Goal: Find specific page/section: Find specific page/section

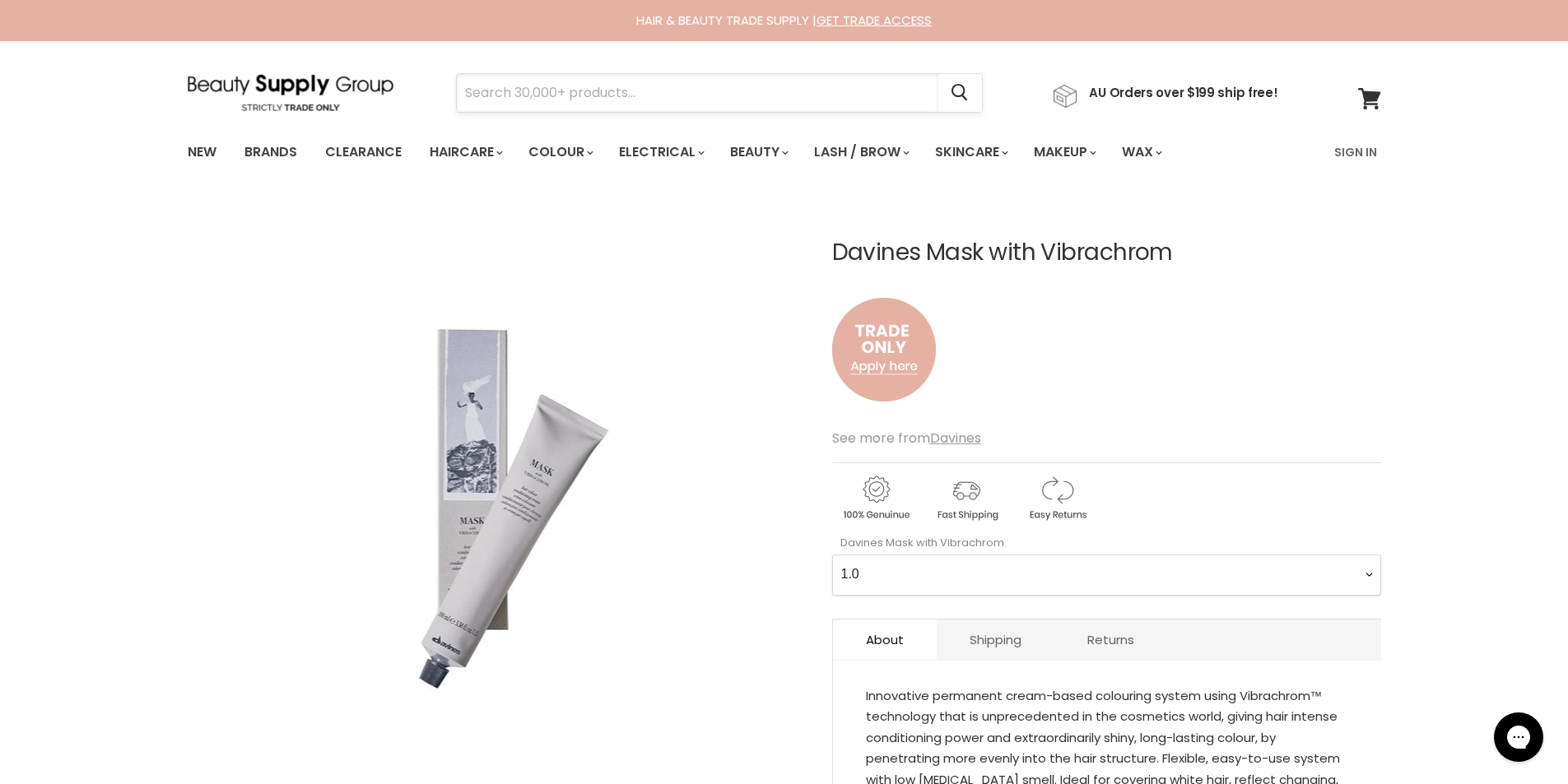
click at [513, 85] on input "Search" at bounding box center [697, 92] width 481 height 38
click at [281, 158] on link "Brands" at bounding box center [271, 153] width 78 height 35
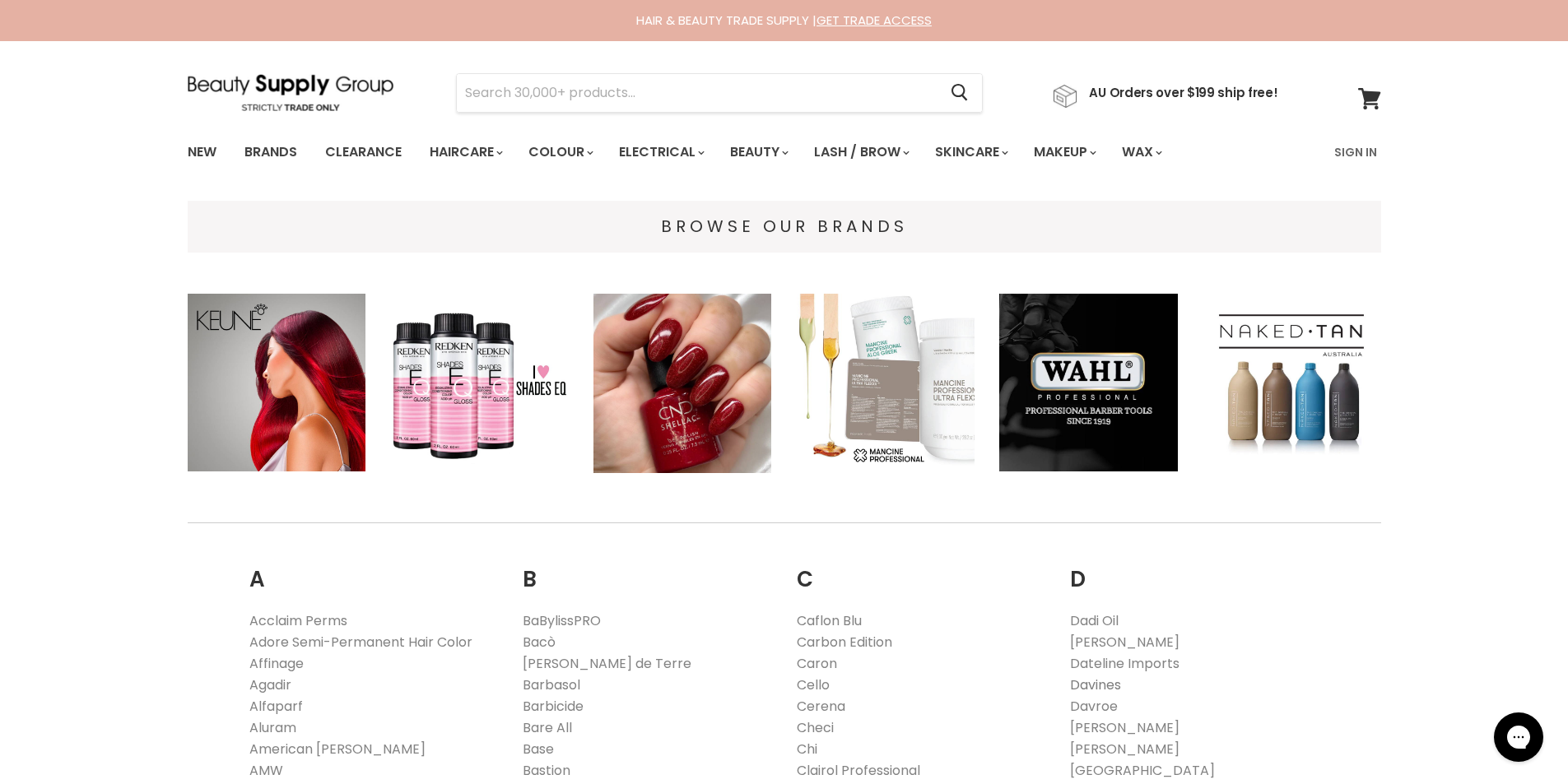
click at [1100, 680] on link "Davines" at bounding box center [1095, 685] width 51 height 18
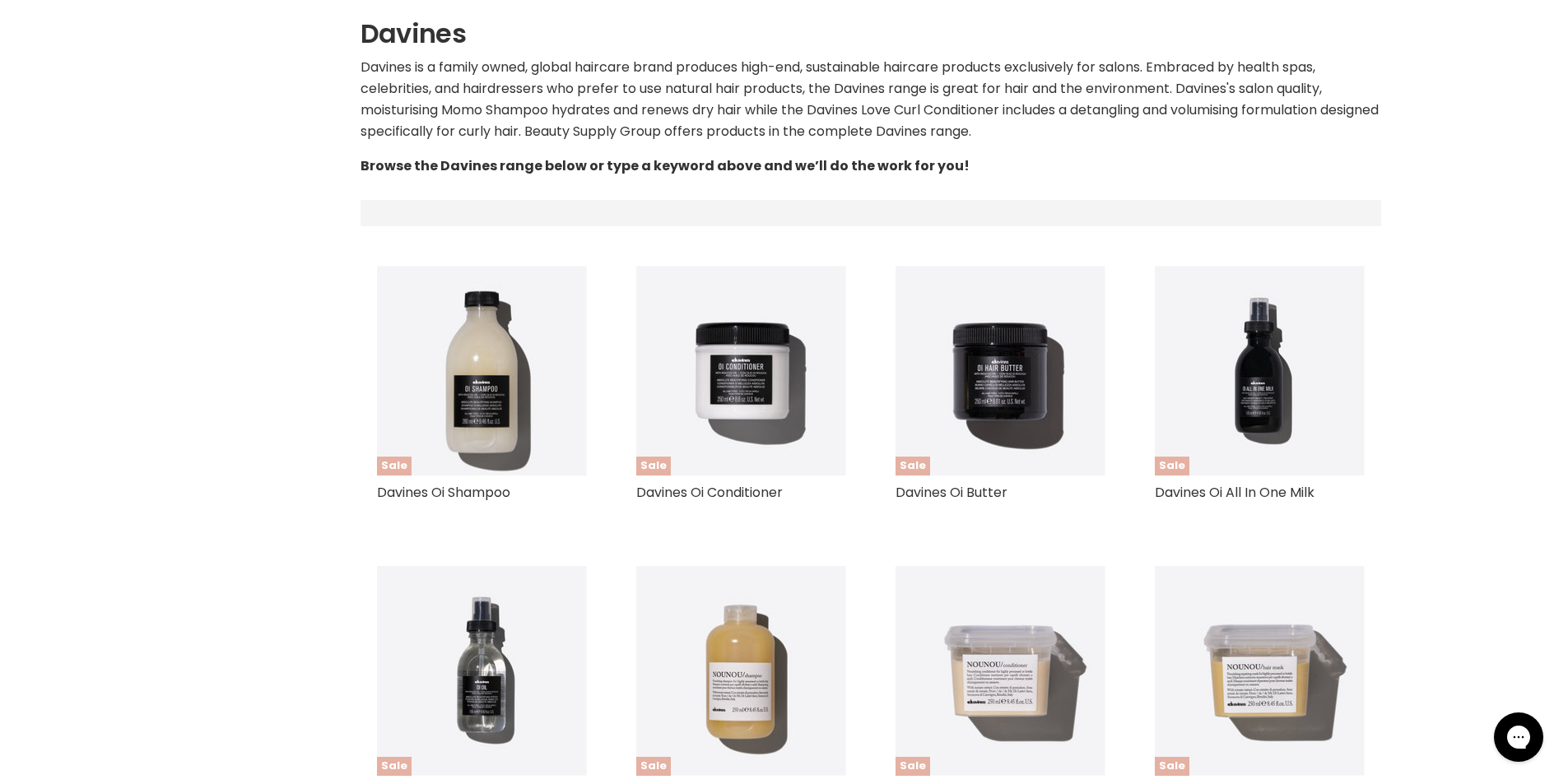
select select "manual"
